Goal: Navigation & Orientation: Find specific page/section

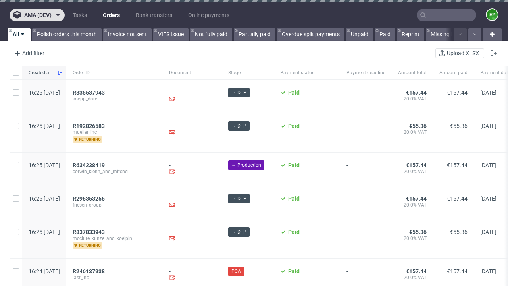
click at [37, 15] on span "ama (dev)" at bounding box center [37, 15] width 27 height 6
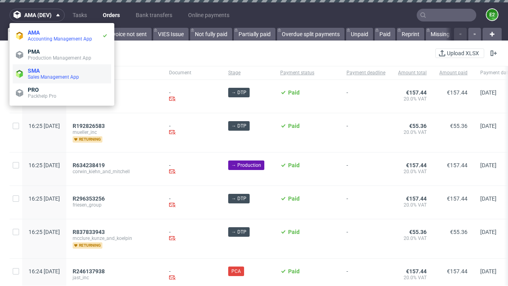
click at [62, 74] on span "Sales Management App" at bounding box center [68, 77] width 80 height 6
